Goal: Transaction & Acquisition: Purchase product/service

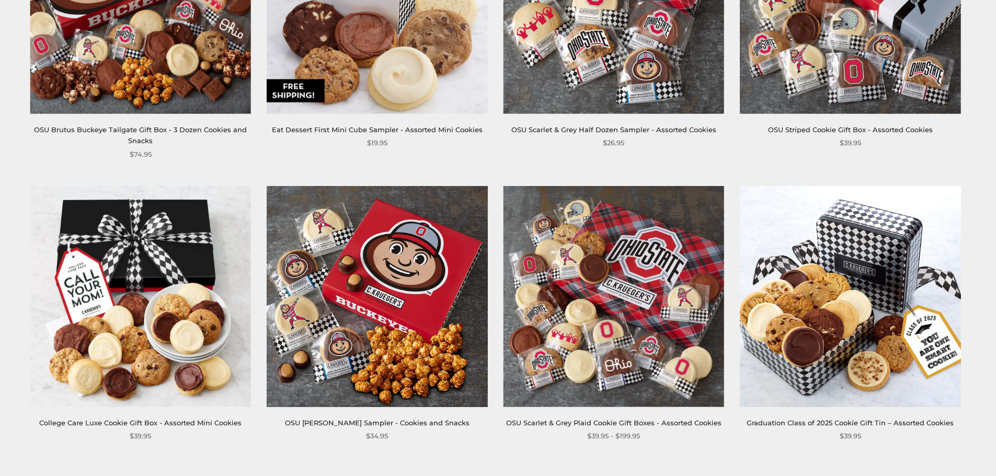
scroll to position [1621, 0]
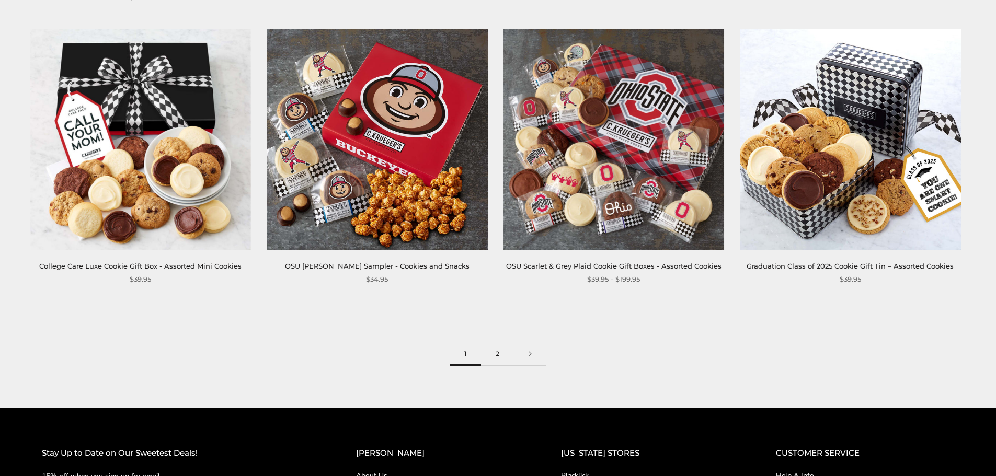
click at [497, 356] on link "2" at bounding box center [497, 355] width 33 height 24
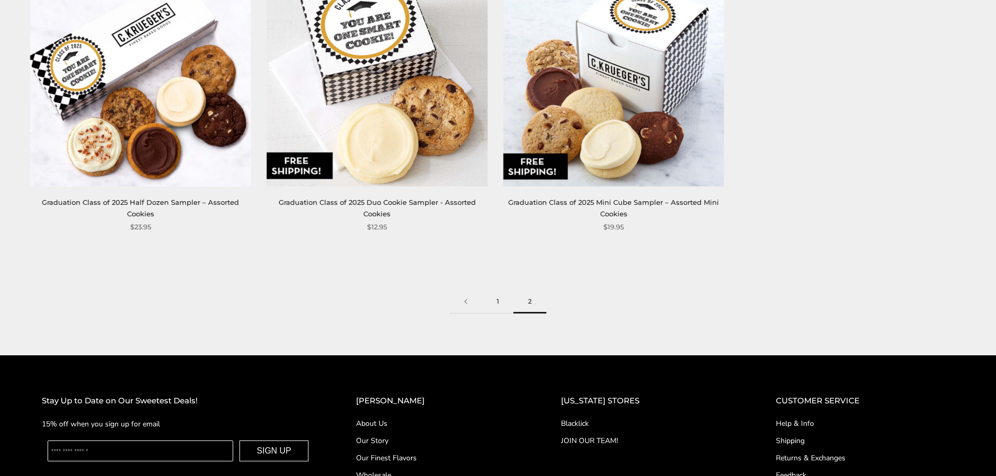
scroll to position [157, 0]
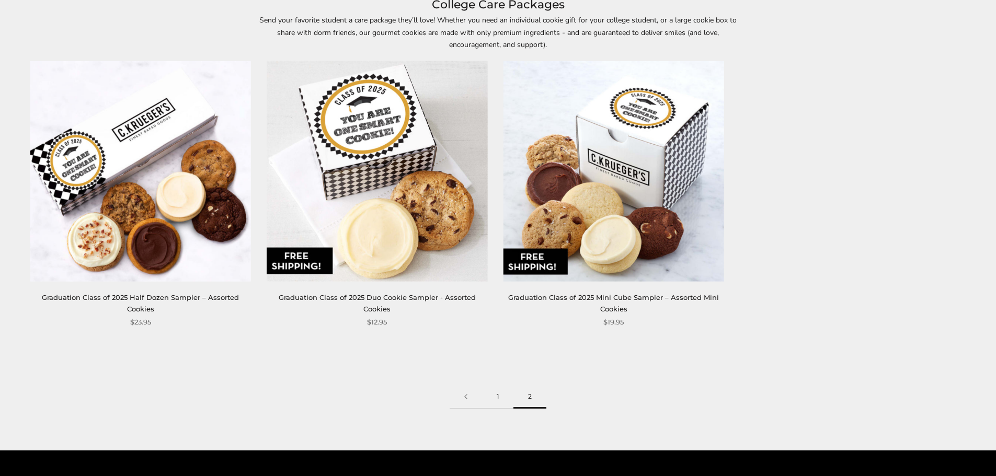
click at [492, 395] on link "1" at bounding box center [497, 397] width 31 height 24
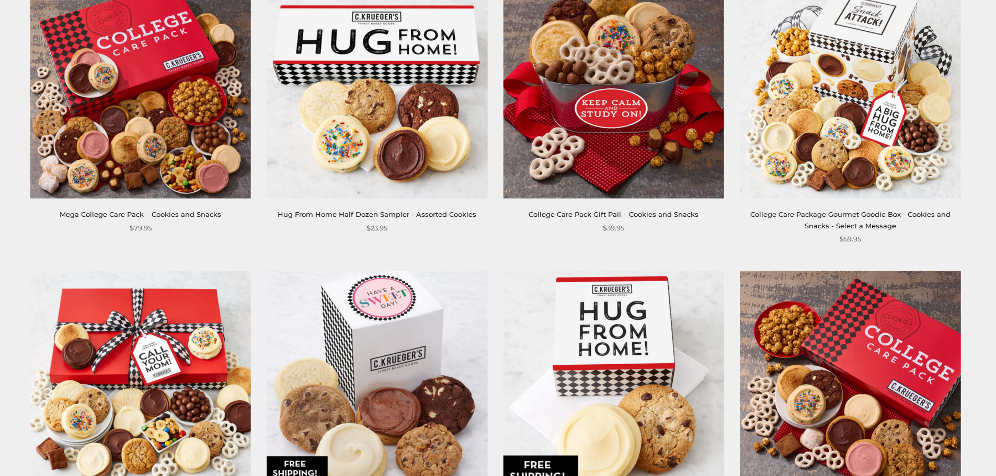
scroll to position [157, 0]
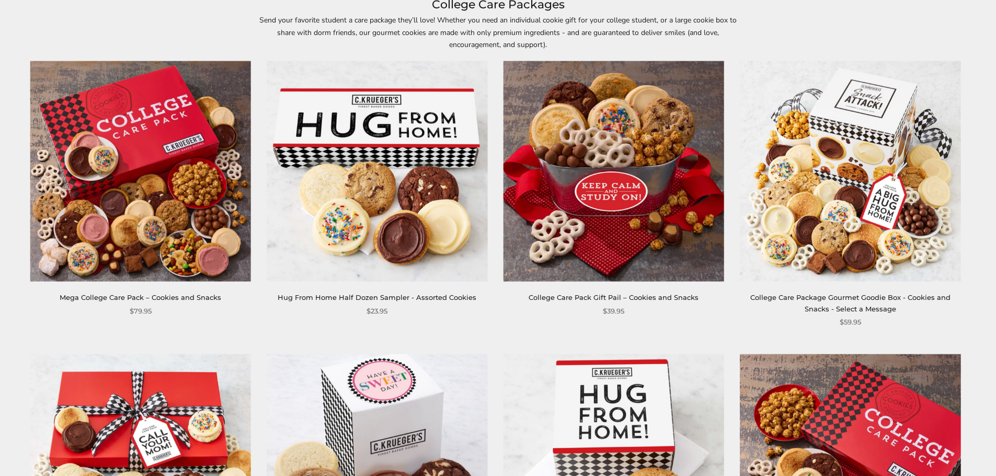
click at [356, 134] on img at bounding box center [377, 171] width 221 height 221
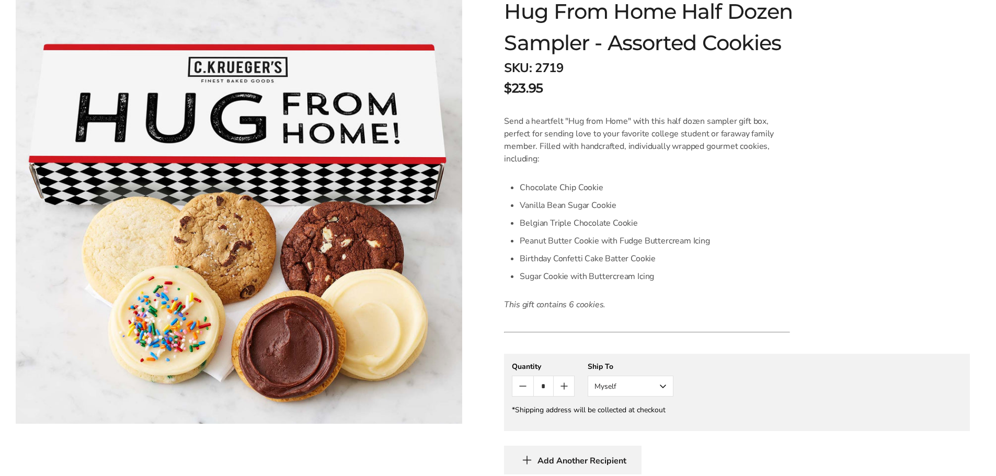
scroll to position [261, 0]
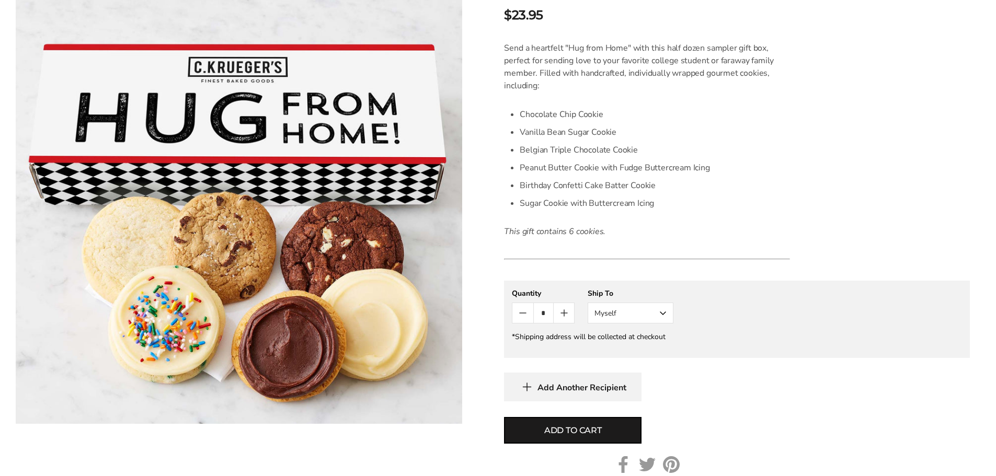
click at [664, 314] on button "Myself" at bounding box center [631, 313] width 86 height 21
